Goal: Browse casually: Explore the website without a specific task or goal

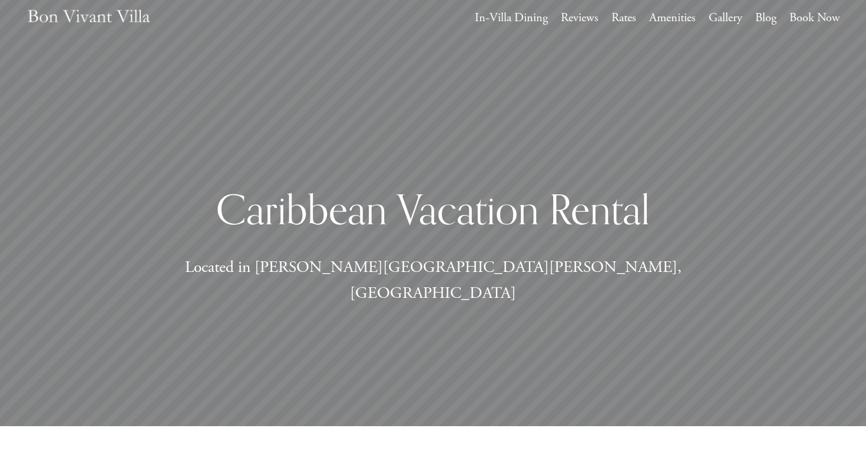
scroll to position [31, 0]
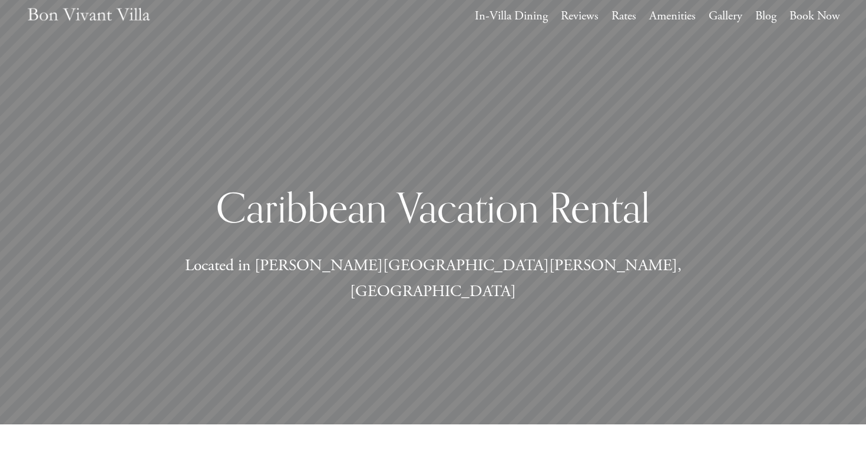
click at [680, 19] on link "Amenities" at bounding box center [672, 16] width 47 height 22
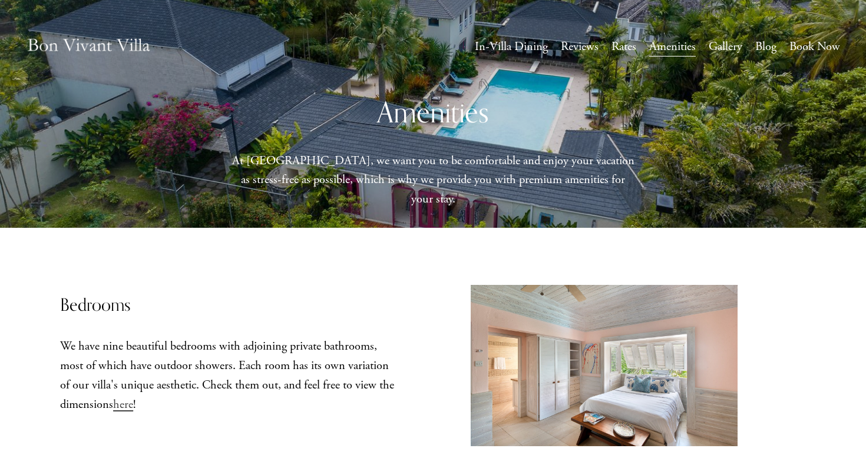
click at [720, 47] on link "Gallery" at bounding box center [726, 47] width 34 height 22
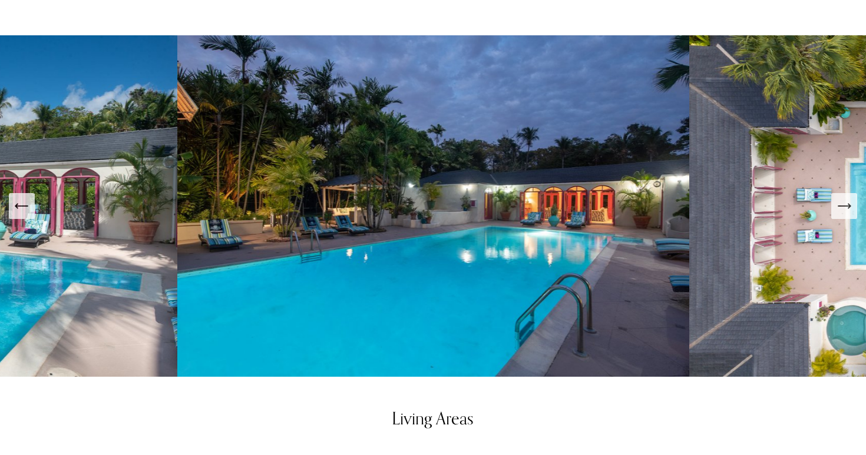
scroll to position [526, 0]
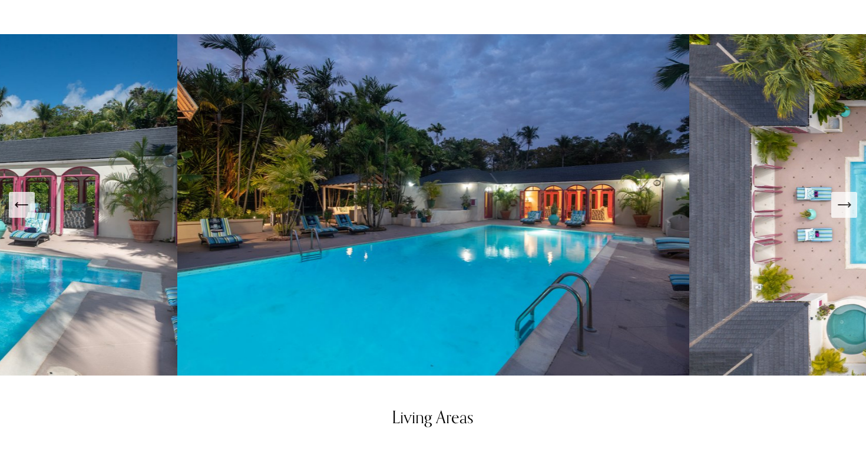
click at [842, 205] on icon "Next Slide" at bounding box center [844, 205] width 12 height 0
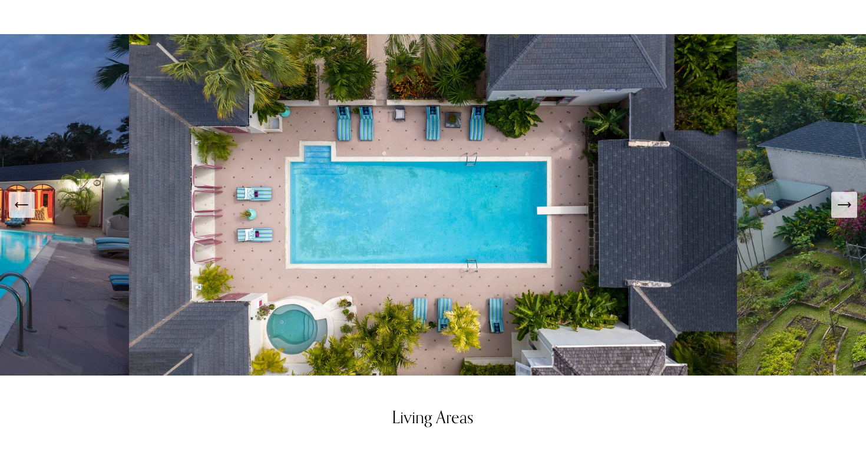
click at [842, 205] on icon "Next Slide" at bounding box center [844, 205] width 12 height 0
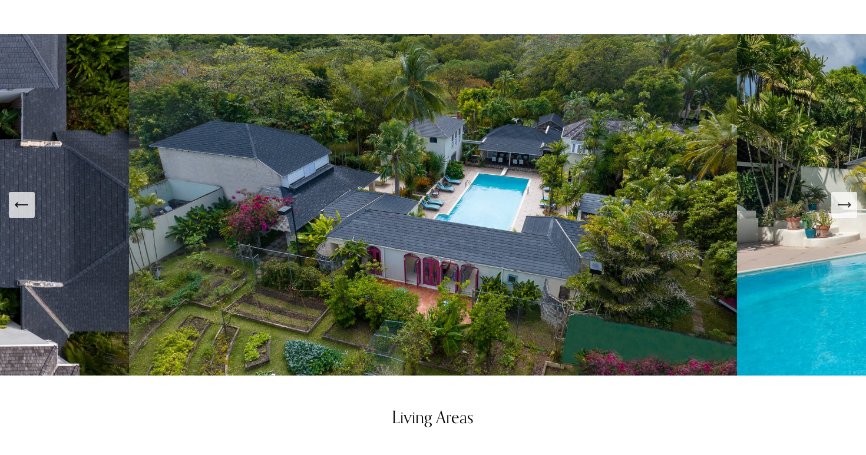
click at [842, 205] on icon "Next Slide" at bounding box center [844, 205] width 12 height 0
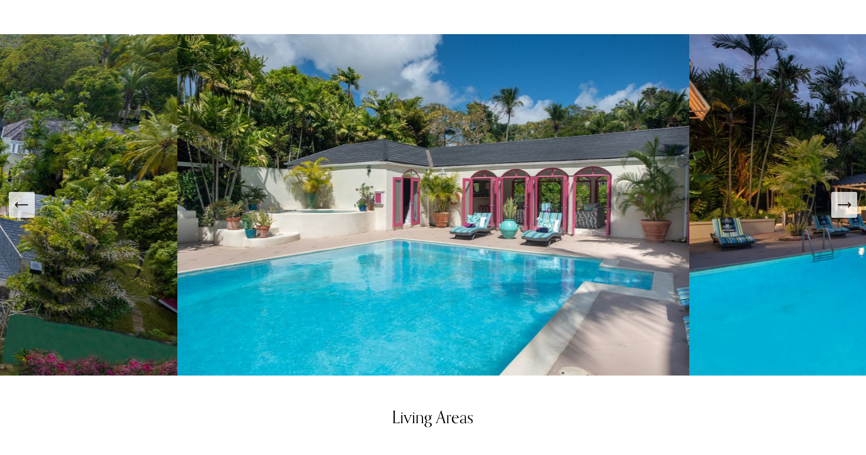
click at [842, 205] on icon "Next Slide" at bounding box center [844, 205] width 12 height 0
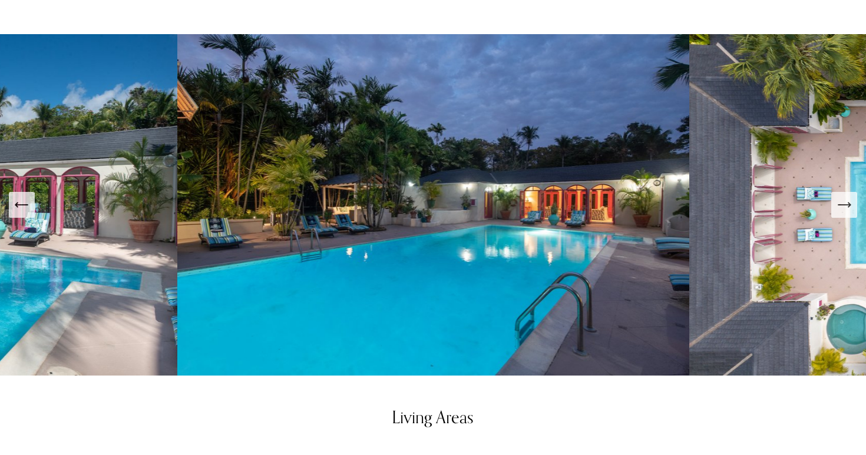
click at [843, 205] on icon "Next Slide" at bounding box center [844, 205] width 12 height 0
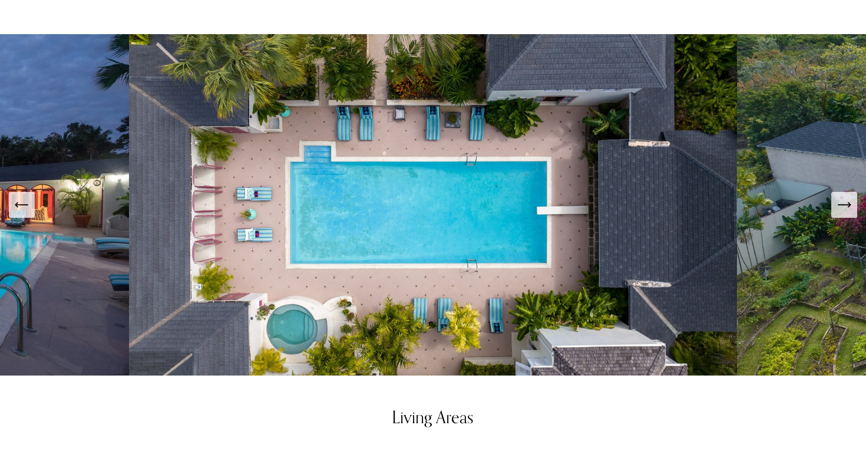
click at [843, 205] on icon "Next Slide" at bounding box center [844, 205] width 12 height 0
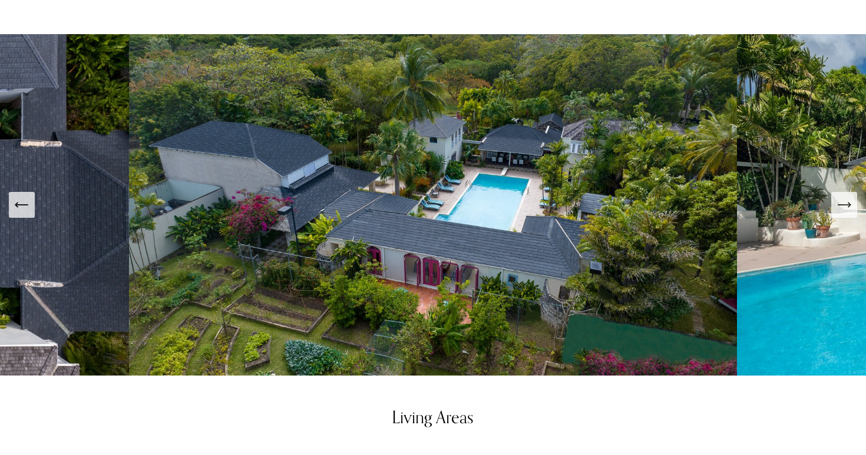
click at [843, 205] on icon "Next Slide" at bounding box center [844, 205] width 12 height 0
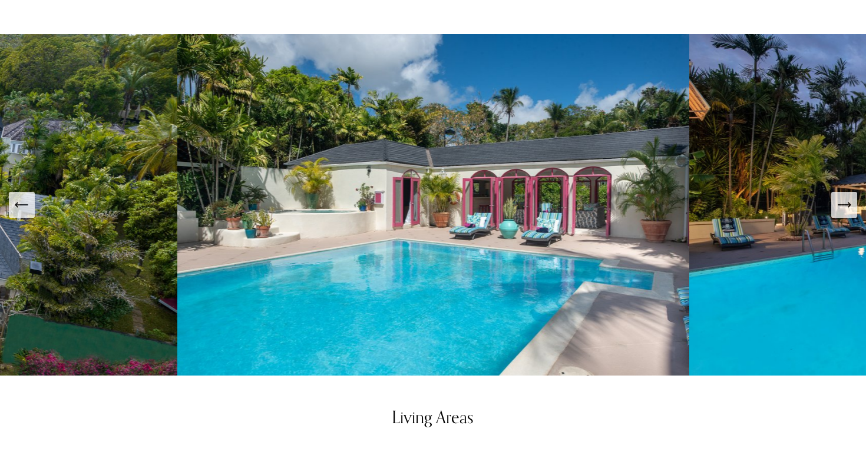
click at [843, 205] on icon "Next Slide" at bounding box center [844, 205] width 12 height 0
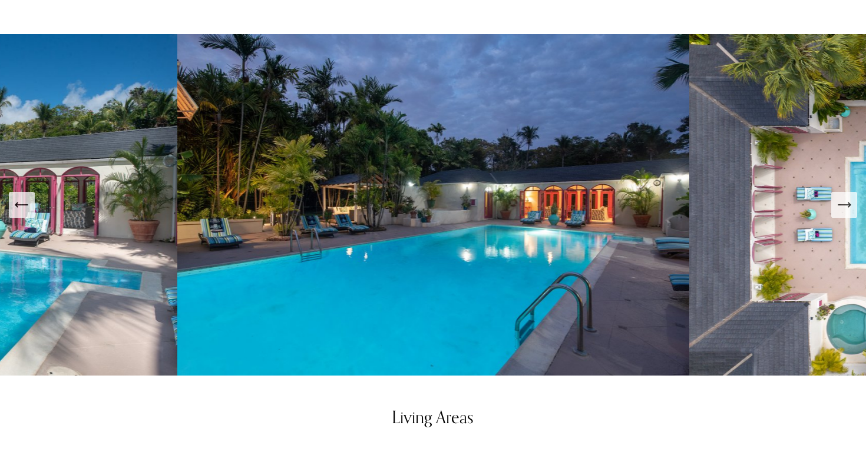
click at [843, 205] on icon "Next Slide" at bounding box center [844, 205] width 12 height 0
